Goal: Navigation & Orientation: Go to known website

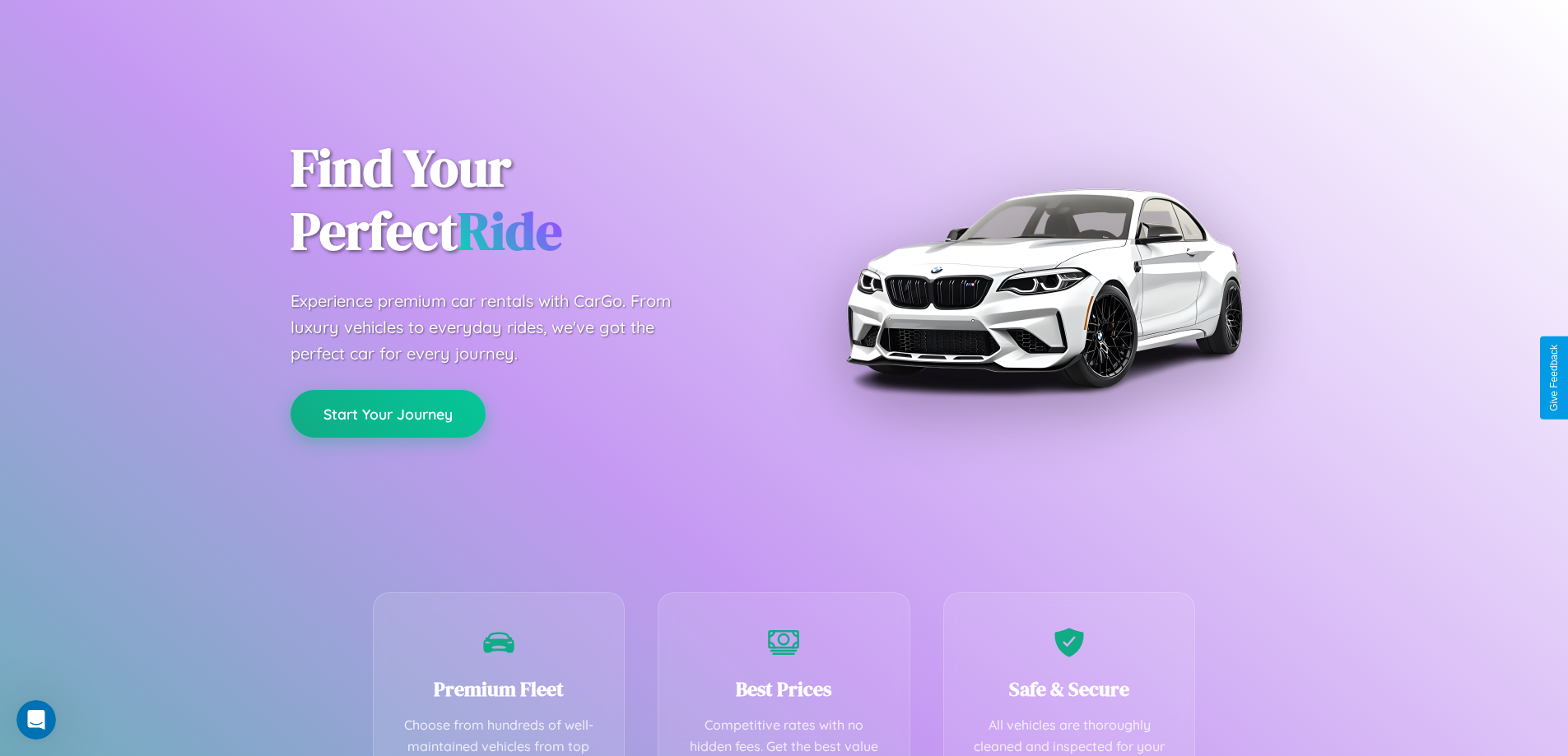
click at [388, 415] on button "Start Your Journey" at bounding box center [388, 414] width 195 height 47
click at [388, 413] on button "Start Your Journey" at bounding box center [388, 414] width 195 height 47
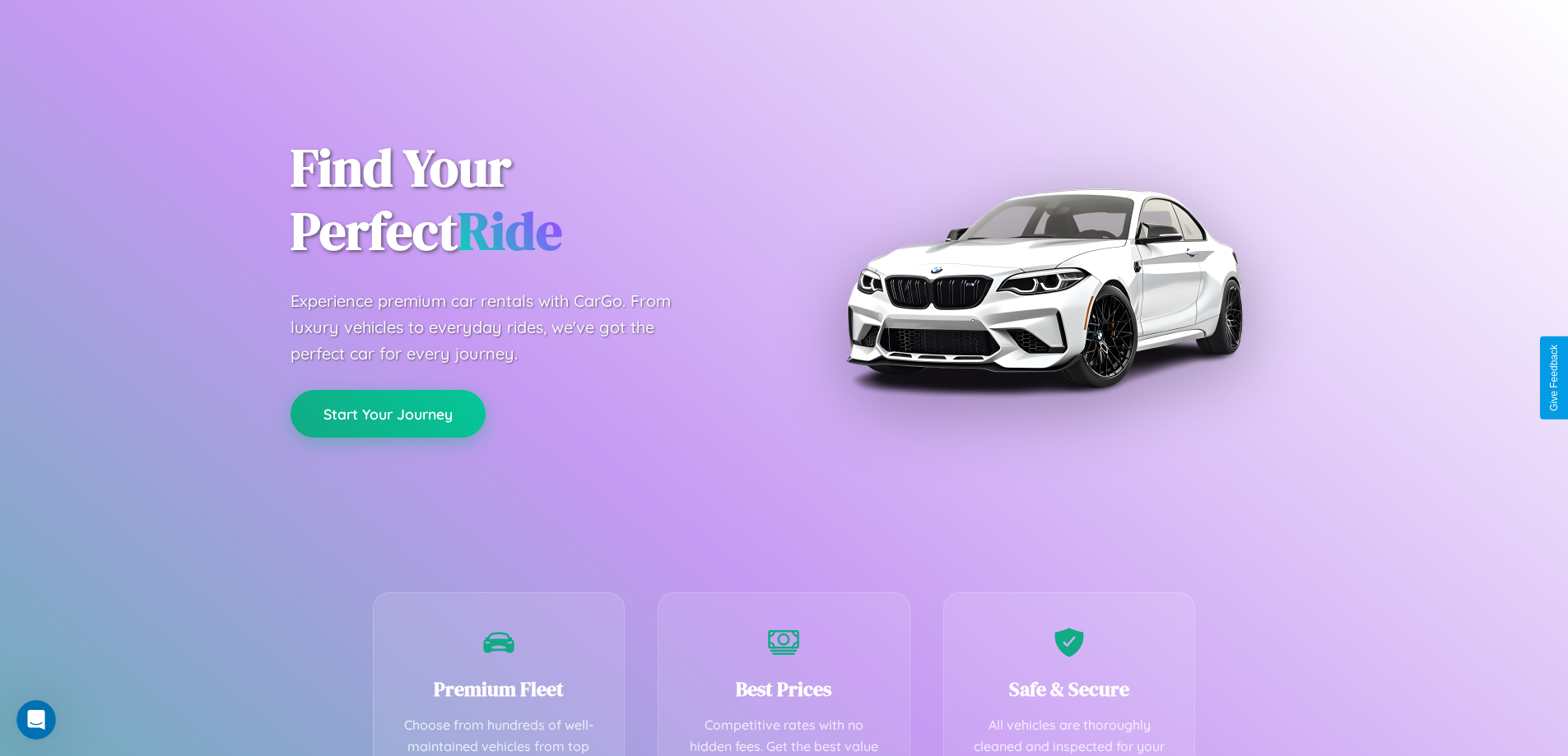
click at [388, 413] on button "Start Your Journey" at bounding box center [388, 414] width 195 height 47
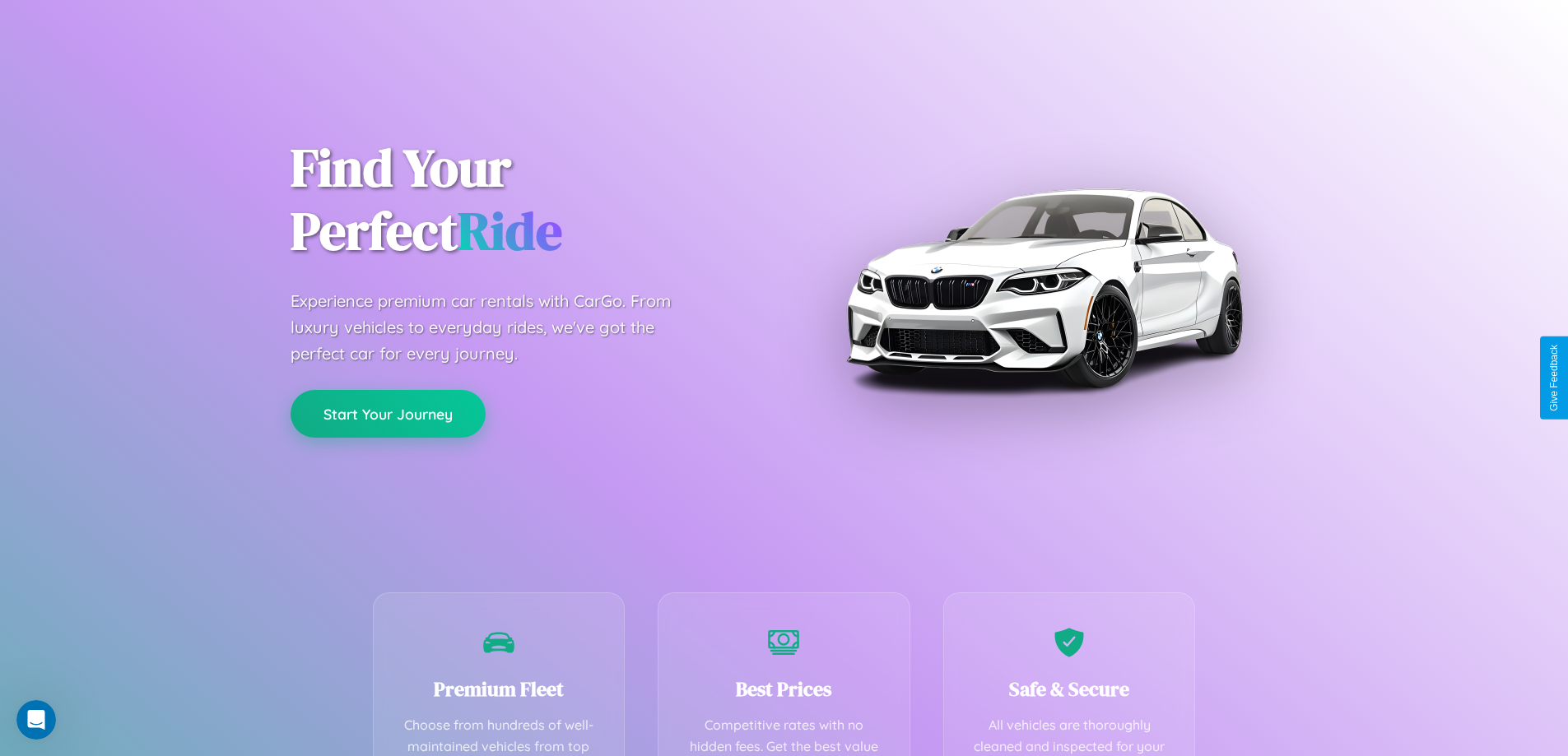
click at [388, 413] on button "Start Your Journey" at bounding box center [388, 414] width 195 height 47
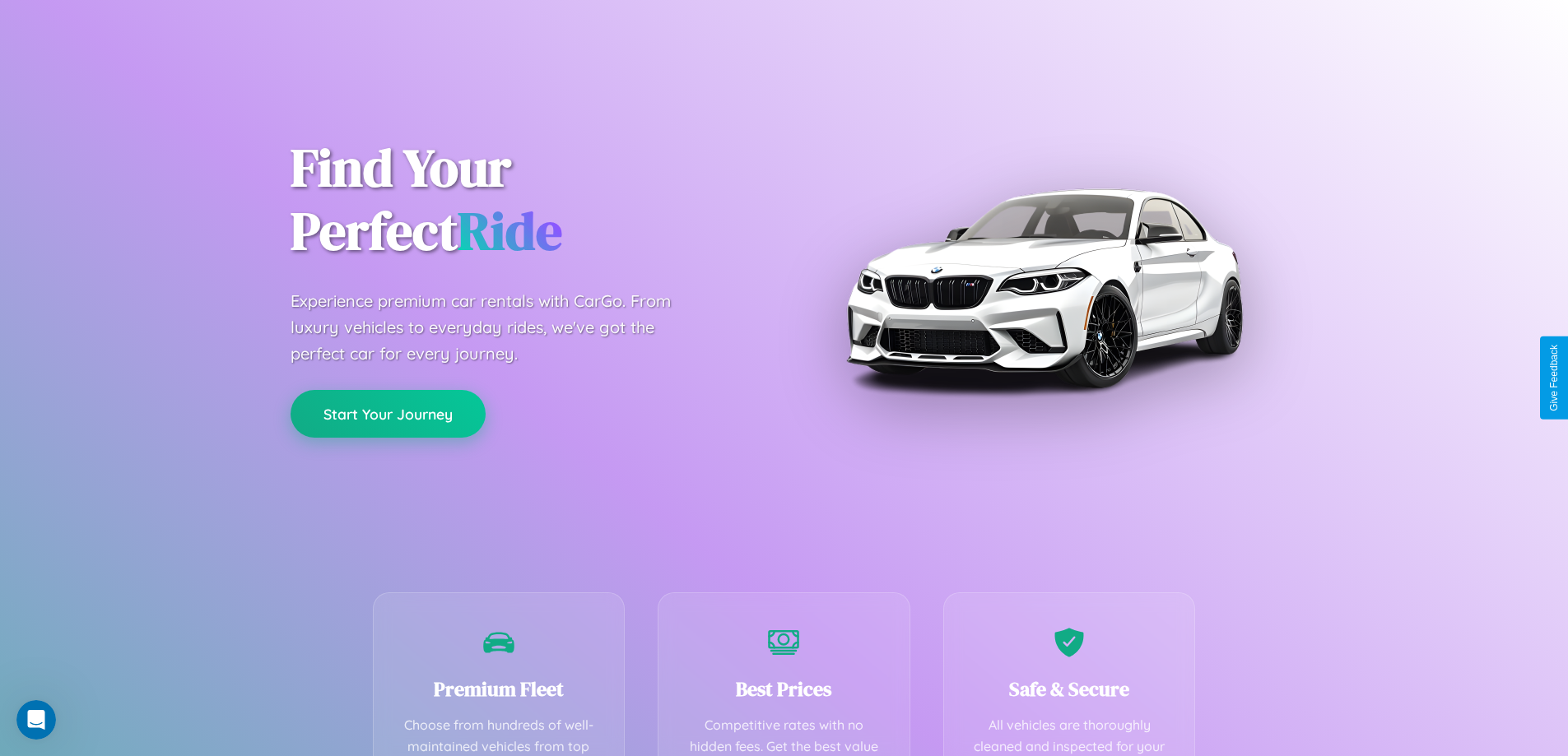
click at [388, 413] on button "Start Your Journey" at bounding box center [388, 414] width 195 height 47
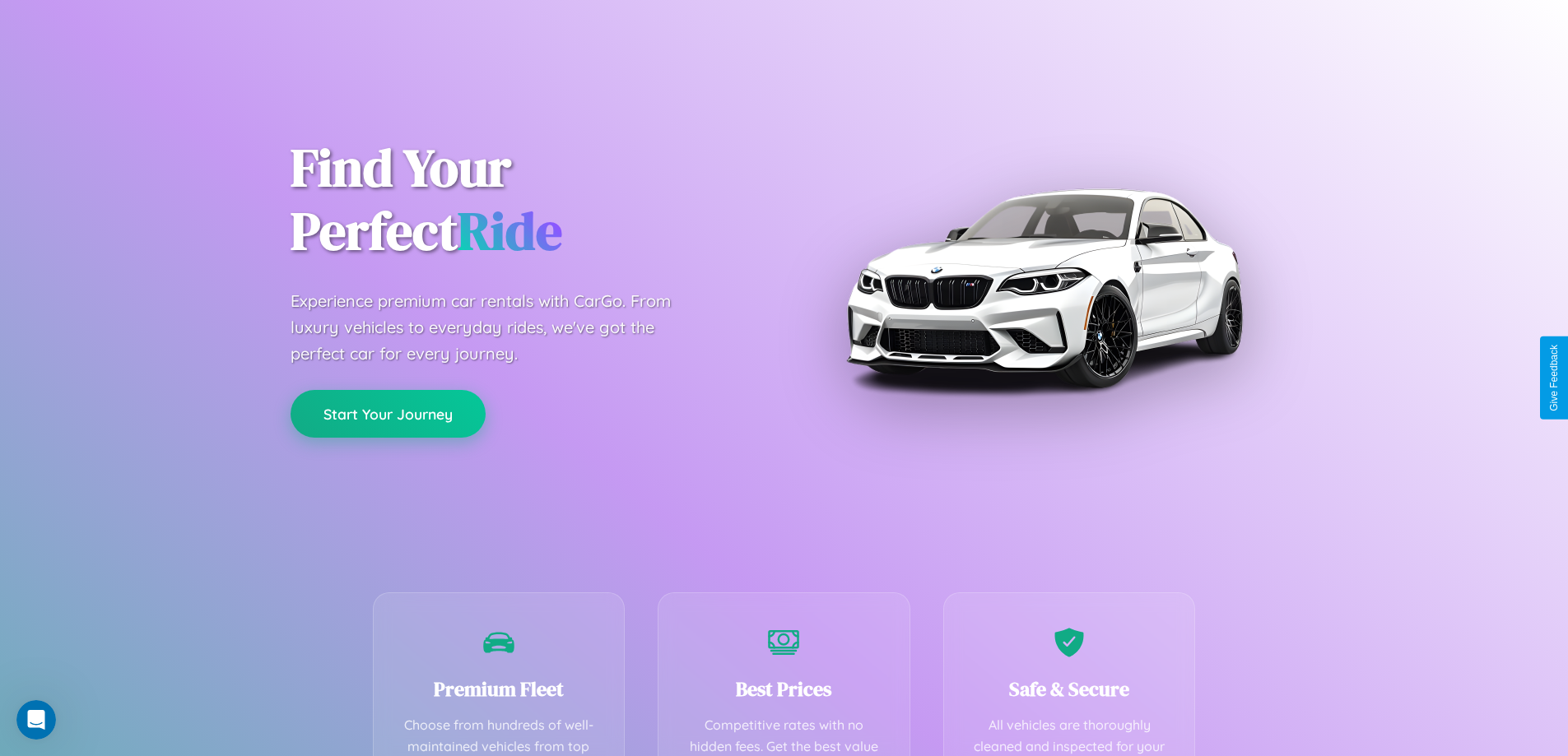
click at [388, 413] on button "Start Your Journey" at bounding box center [388, 414] width 195 height 47
